Goal: Task Accomplishment & Management: Manage account settings

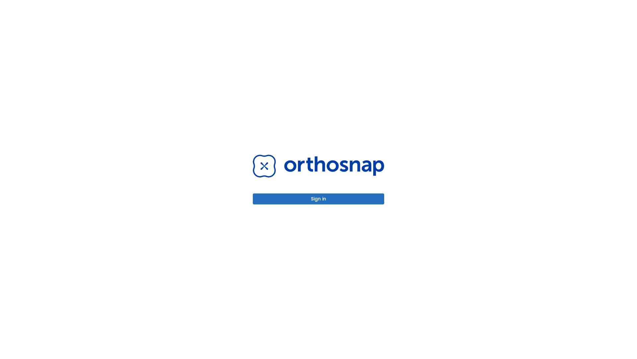
click at [319, 199] on button "Sign in" at bounding box center [318, 198] width 131 height 11
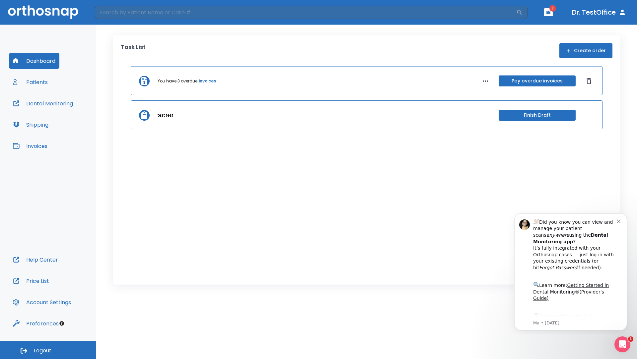
click at [48, 350] on span "Logout" at bounding box center [43, 350] width 18 height 7
